Goal: Transaction & Acquisition: Purchase product/service

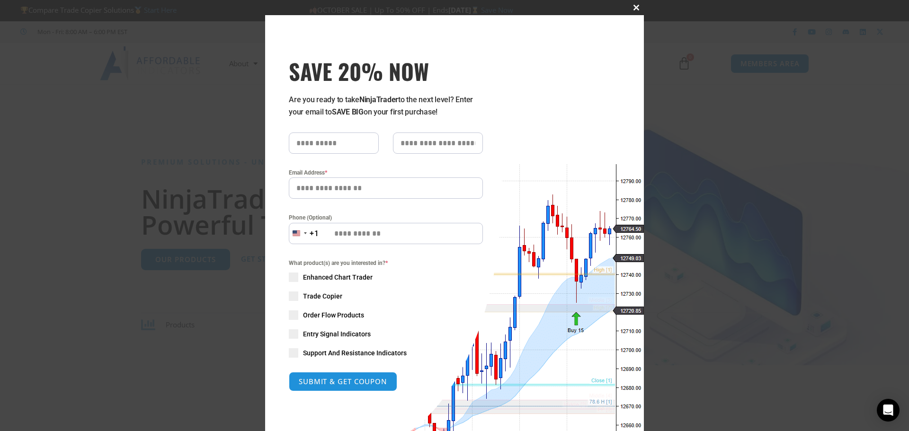
click at [635, 7] on span "SAVE 20% NOW popup" at bounding box center [635, 8] width 15 height 6
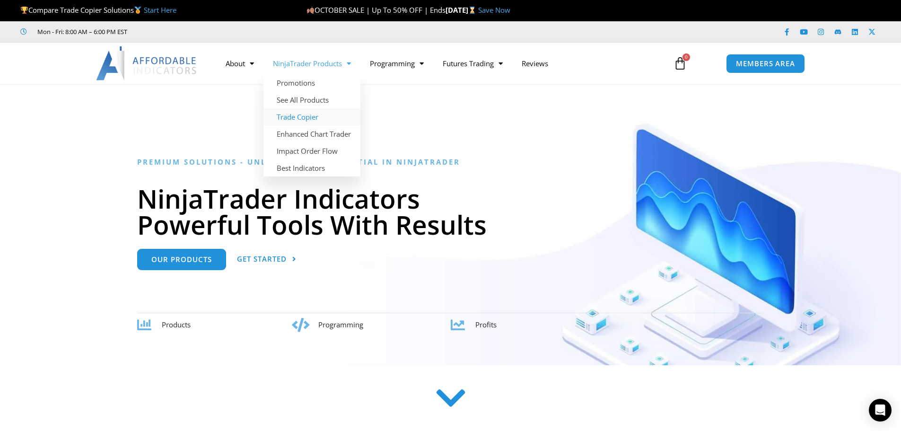
click at [301, 119] on link "Trade Copier" at bounding box center [312, 116] width 97 height 17
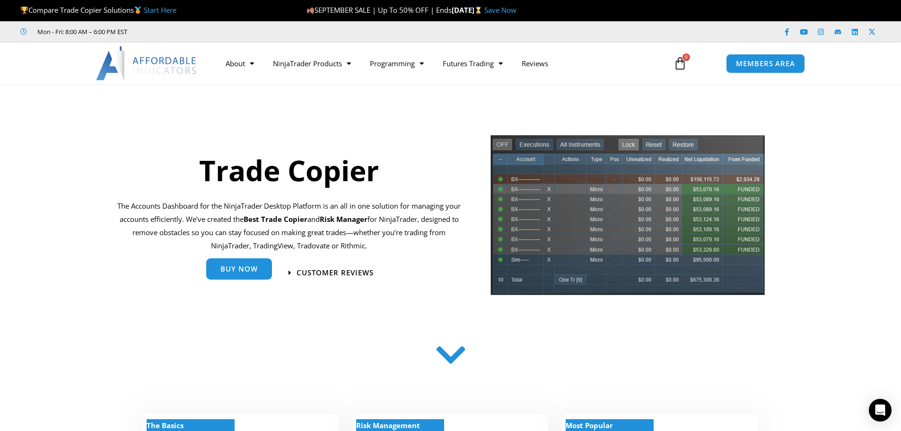
click at [241, 275] on link "Buy Now" at bounding box center [239, 268] width 66 height 21
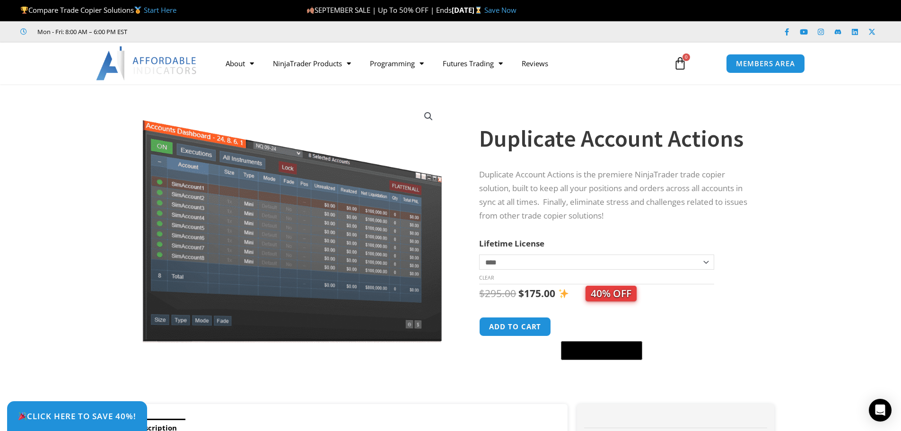
click at [538, 263] on select "**********" at bounding box center [596, 262] width 235 height 15
click at [488, 68] on link "Futures Trading" at bounding box center [472, 64] width 79 height 22
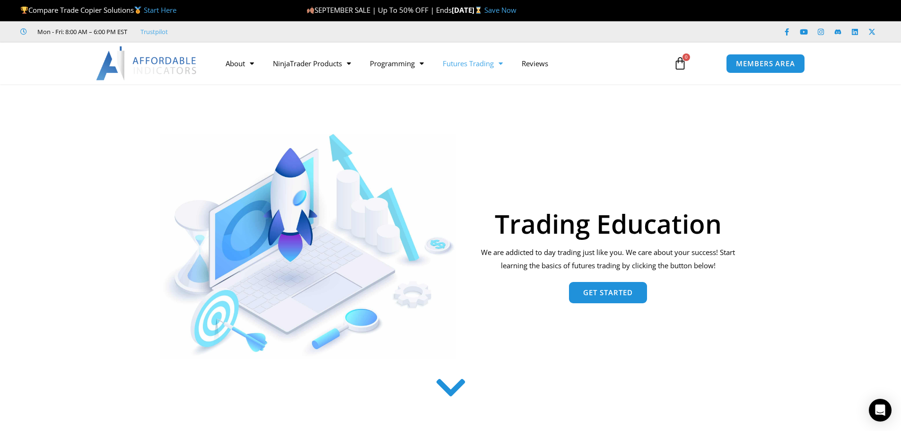
click at [488, 68] on link "Futures Trading" at bounding box center [472, 64] width 79 height 22
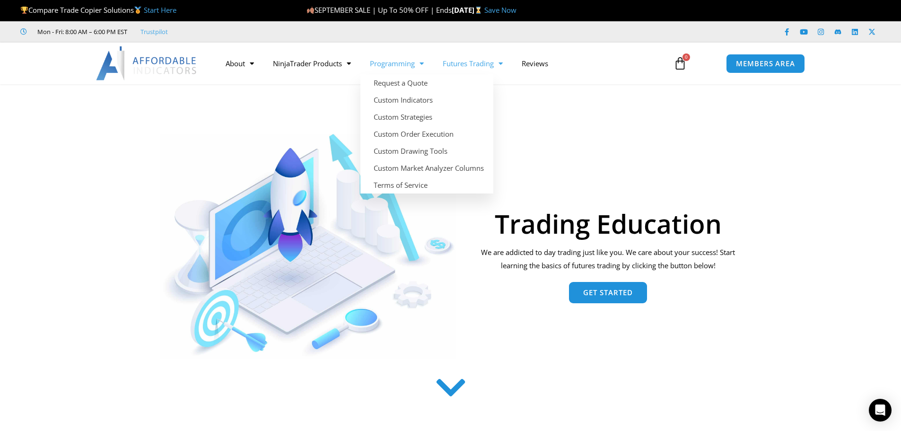
click at [417, 62] on span "Menu" at bounding box center [419, 63] width 9 height 17
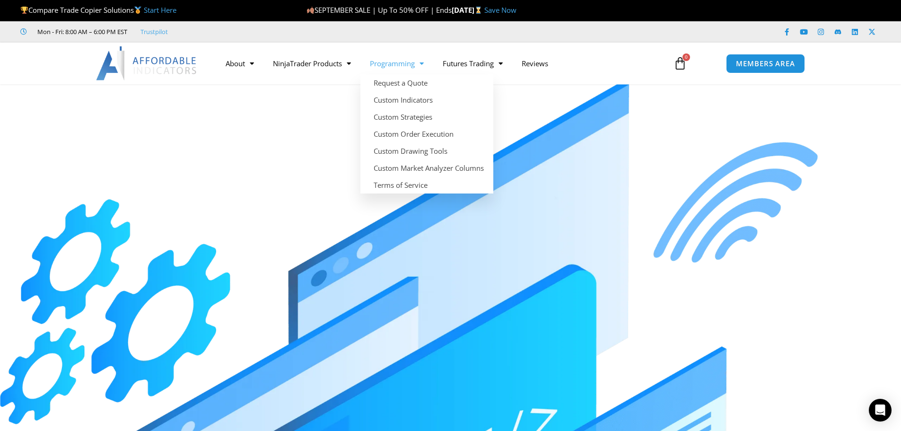
click at [424, 62] on span "Menu" at bounding box center [419, 63] width 9 height 17
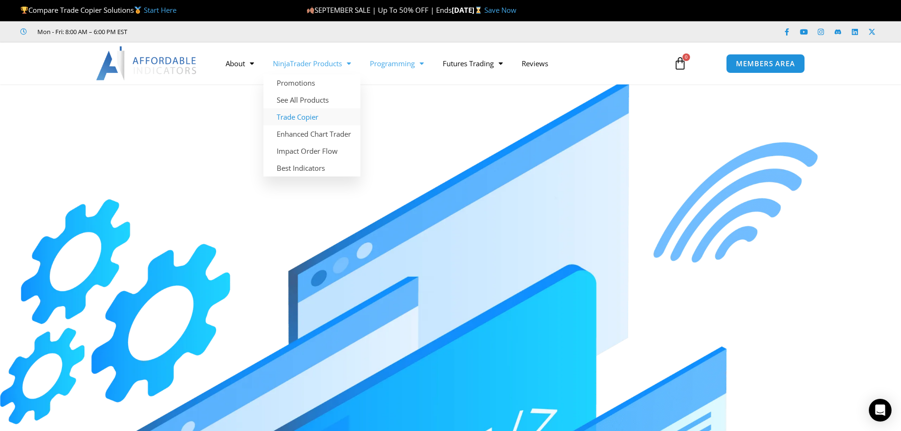
click at [300, 117] on link "Trade Copier" at bounding box center [312, 116] width 97 height 17
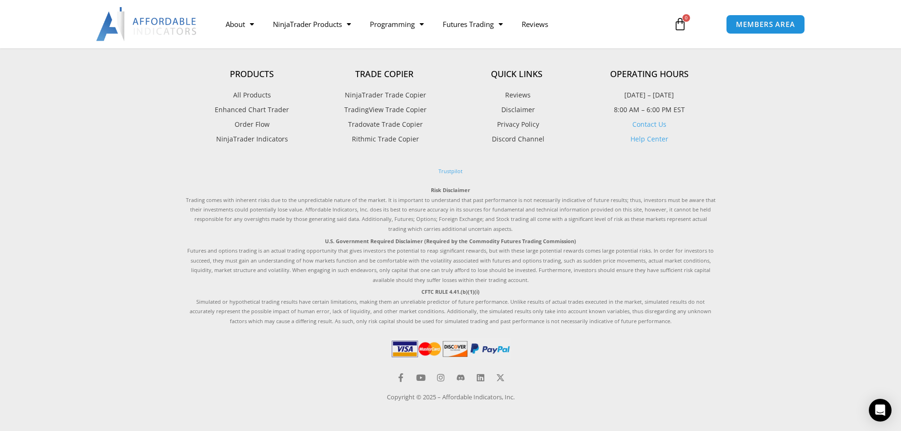
scroll to position [2353, 0]
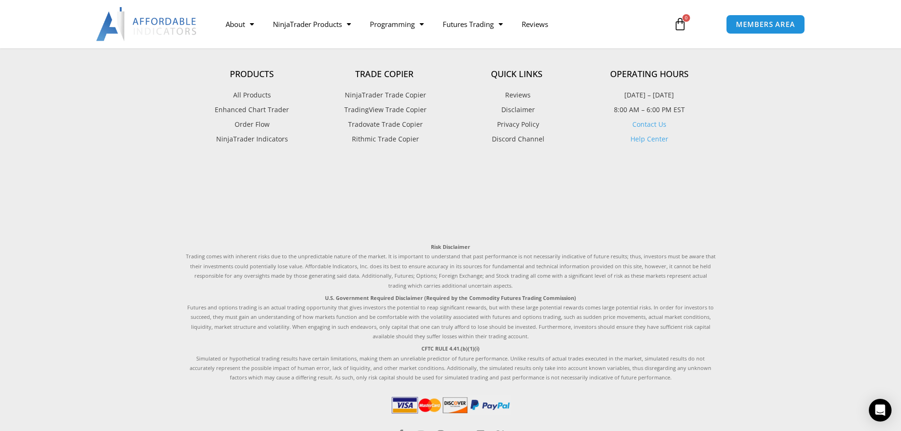
click at [377, 123] on span "Tradovate Trade Copier" at bounding box center [384, 124] width 77 height 12
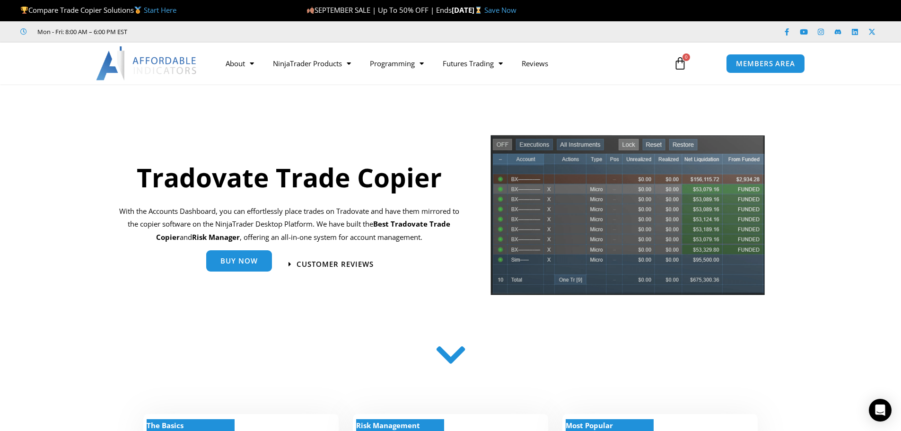
click at [260, 257] on link "Buy Now" at bounding box center [239, 260] width 66 height 21
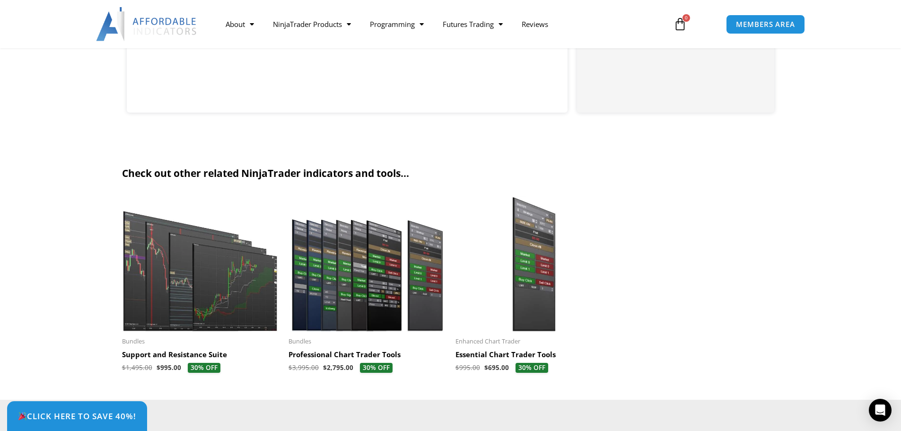
scroll to position [1793, 0]
